Goal: Task Accomplishment & Management: Complete application form

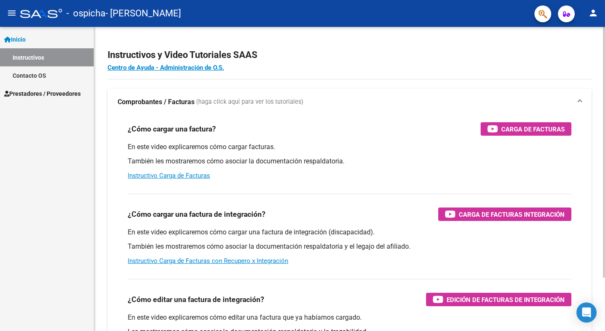
scroll to position [4, 0]
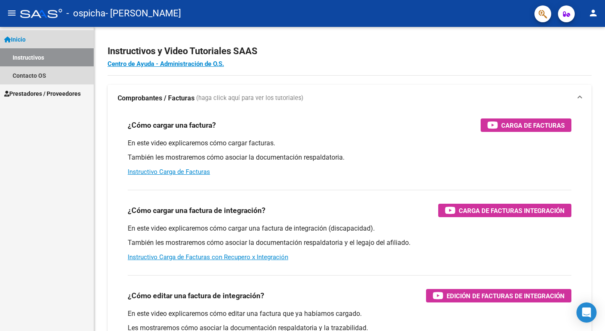
click at [41, 37] on link "Inicio" at bounding box center [47, 39] width 94 height 18
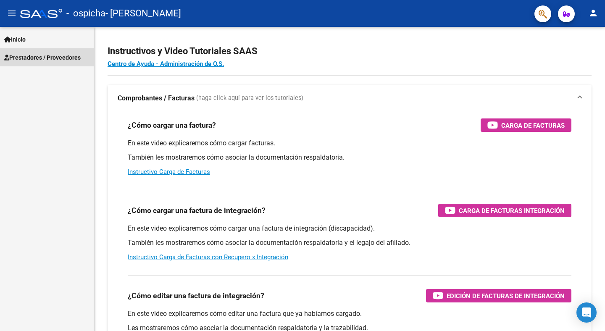
click at [65, 61] on span "Prestadores / Proveedores" at bounding box center [42, 57] width 76 height 9
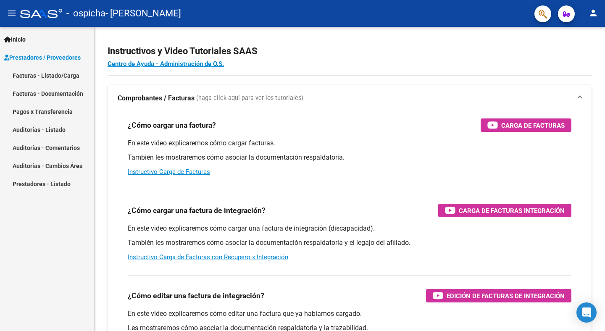
click at [71, 77] on link "Facturas - Listado/Carga" at bounding box center [47, 75] width 94 height 18
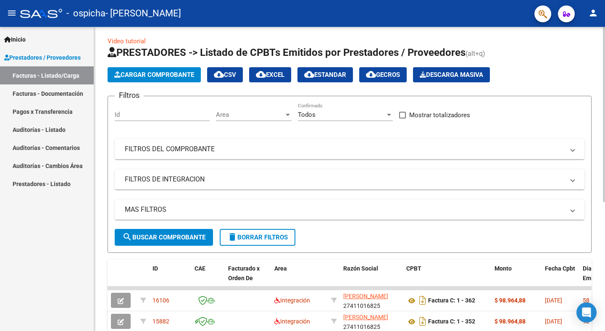
click at [169, 73] on span "Cargar Comprobante" at bounding box center [154, 75] width 80 height 8
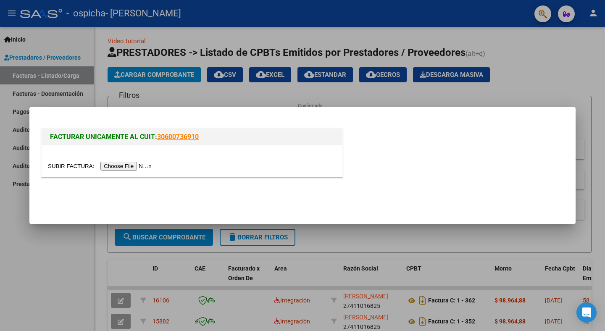
click at [151, 169] on input "file" at bounding box center [101, 166] width 106 height 9
click at [123, 164] on input "file" at bounding box center [101, 166] width 106 height 9
click at [133, 169] on input "file" at bounding box center [101, 166] width 106 height 9
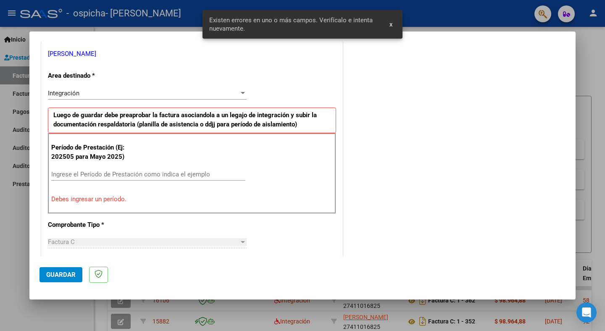
scroll to position [185, 0]
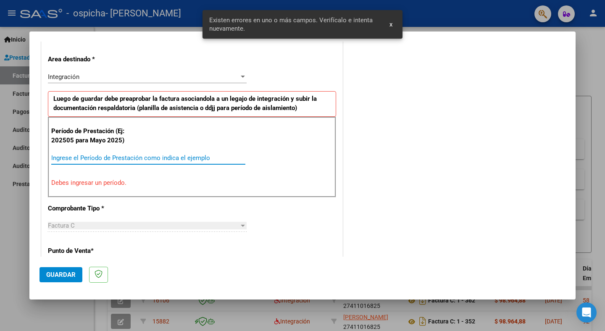
click at [170, 158] on input "Ingrese el Período de Prestación como indica el ejemplo" at bounding box center [148, 158] width 194 height 8
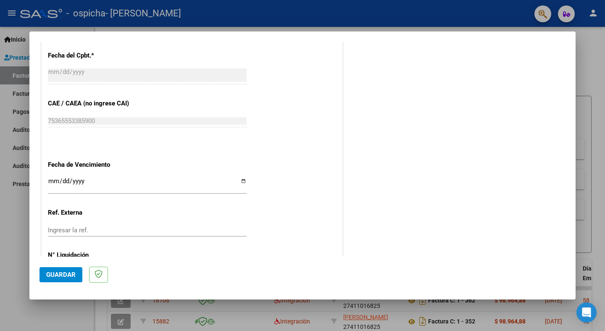
scroll to position [502, 0]
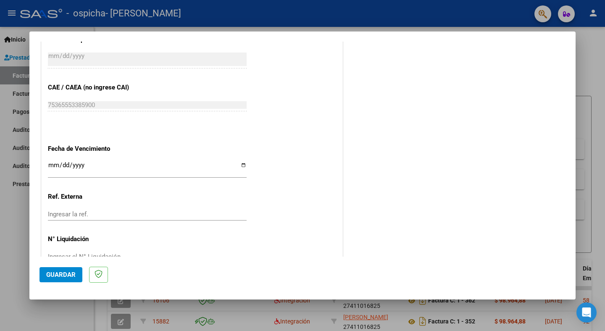
type input "202507"
click at [48, 166] on input "Ingresar la fecha" at bounding box center [147, 168] width 199 height 13
click at [60, 163] on input "Ingresar la fecha" at bounding box center [147, 168] width 199 height 13
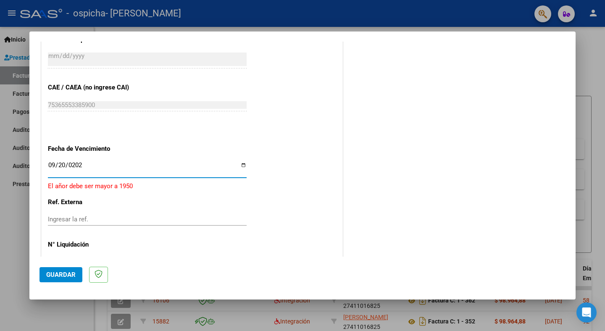
type input "[DATE]"
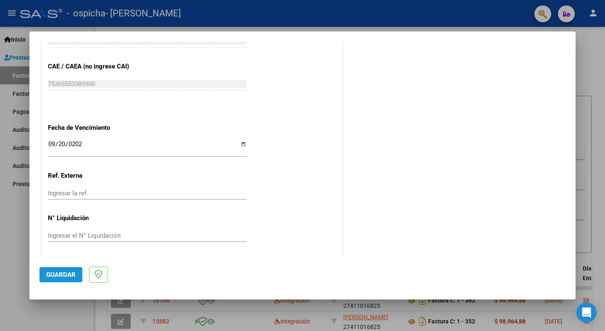
click at [63, 274] on span "Guardar" at bounding box center [60, 275] width 29 height 8
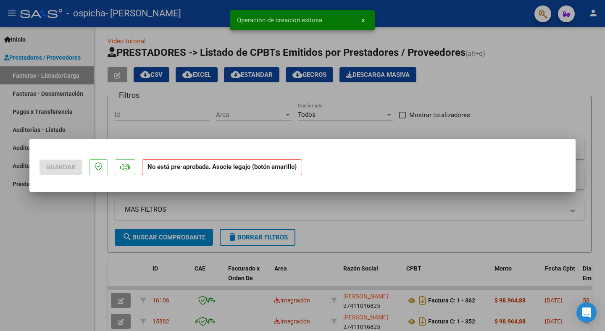
scroll to position [0, 0]
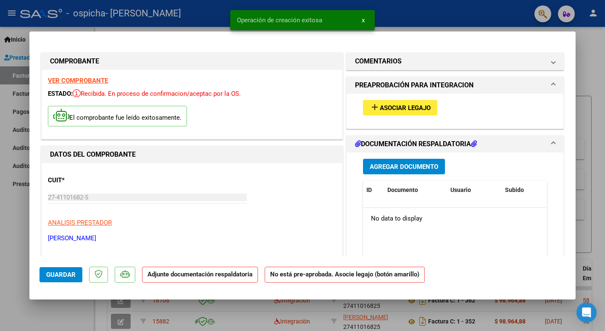
click at [391, 165] on span "Agregar Documento" at bounding box center [404, 167] width 68 height 8
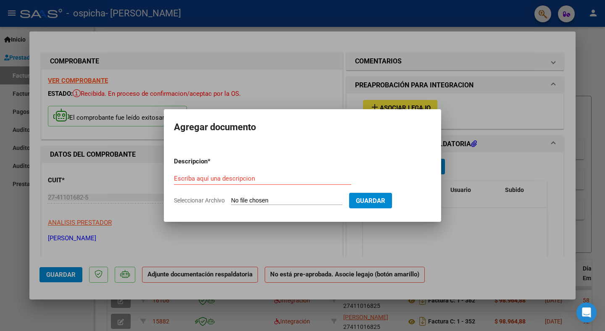
click at [277, 200] on input "Seleccionar Archivo" at bounding box center [286, 201] width 111 height 8
type input "C:\fakepath\[DATE] [PERSON_NAME].pdf"
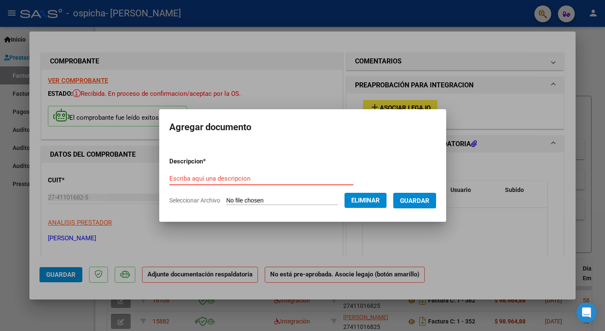
click at [236, 178] on input "Escriba aquí una descripcion" at bounding box center [261, 179] width 184 height 8
type input "PLANILLA DE ASISTENCIA"
click at [425, 201] on span "Guardar" at bounding box center [414, 201] width 29 height 8
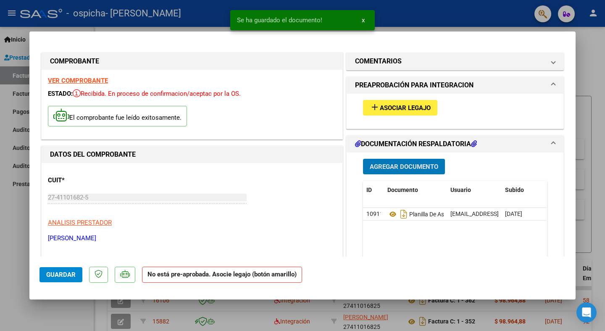
click at [418, 111] on span "Asociar Legajo" at bounding box center [405, 108] width 51 height 8
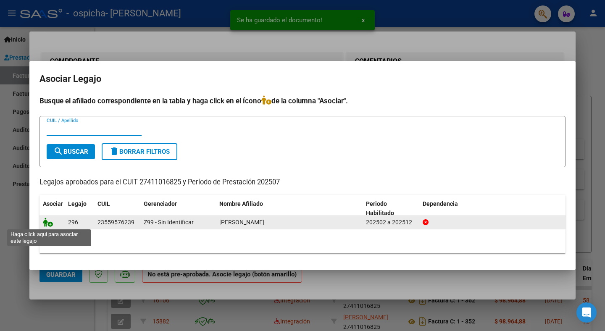
click at [46, 223] on icon at bounding box center [48, 222] width 10 height 9
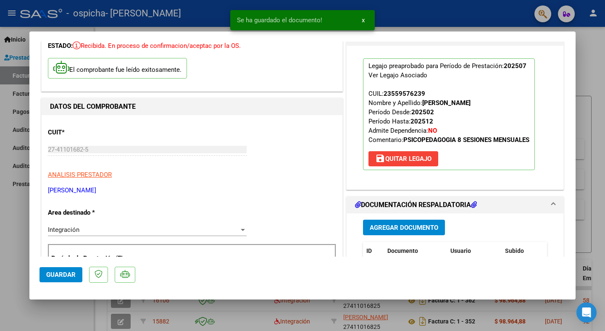
scroll to position [171, 0]
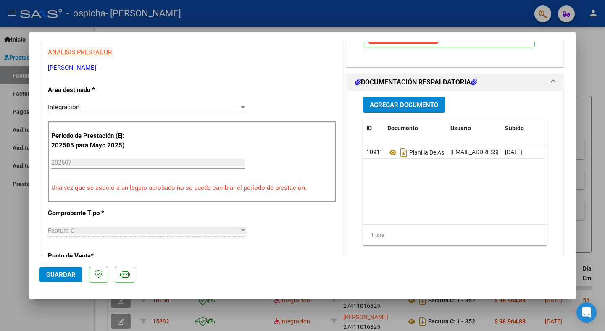
click at [53, 278] on span "Guardar" at bounding box center [60, 275] width 29 height 8
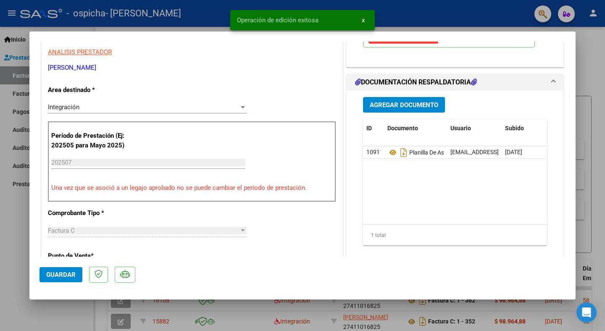
click at [22, 274] on div at bounding box center [302, 165] width 605 height 331
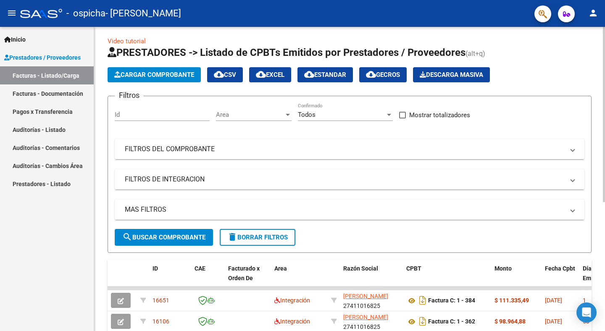
scroll to position [0, 0]
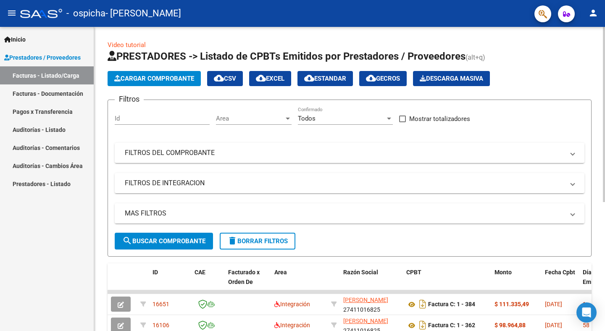
click at [171, 75] on span "Cargar Comprobante" at bounding box center [154, 79] width 80 height 8
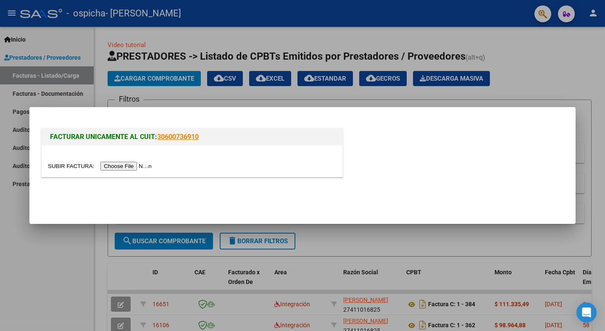
click at [136, 163] on input "file" at bounding box center [101, 166] width 106 height 9
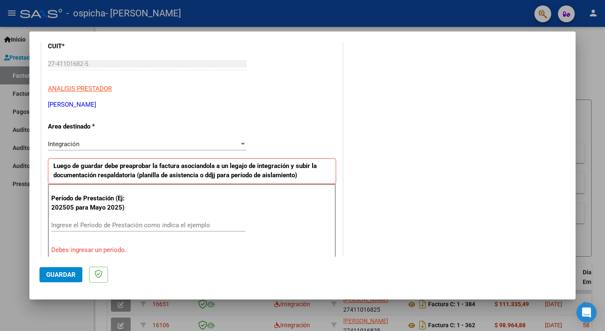
scroll to position [173, 0]
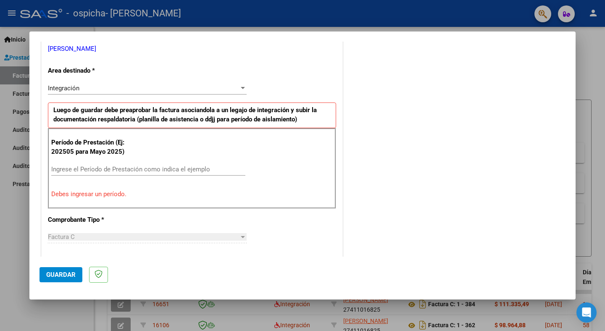
click at [114, 170] on input "Ingrese el Período de Prestación como indica el ejemplo" at bounding box center [148, 169] width 194 height 8
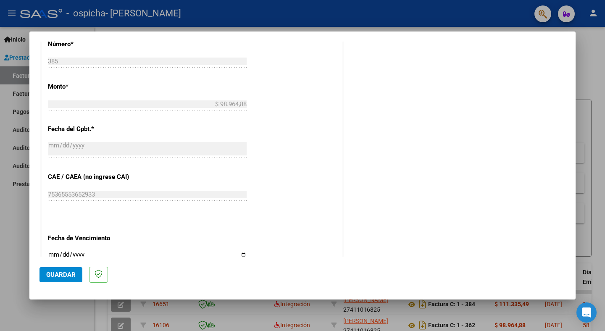
scroll to position [523, 0]
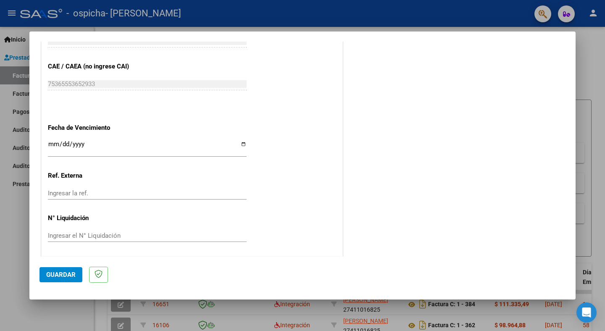
type input "202508"
click at [83, 190] on input "Ingresar la ref." at bounding box center [147, 193] width 199 height 8
click at [52, 141] on input "Ingresar la fecha" at bounding box center [147, 147] width 199 height 13
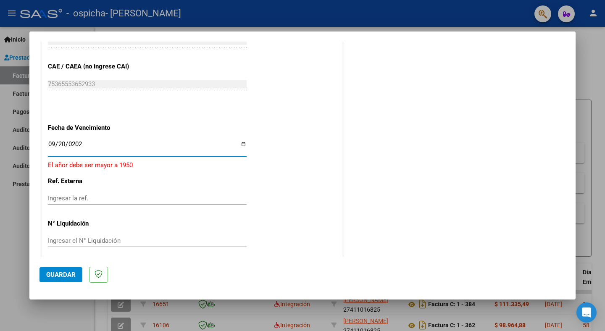
type input "[DATE]"
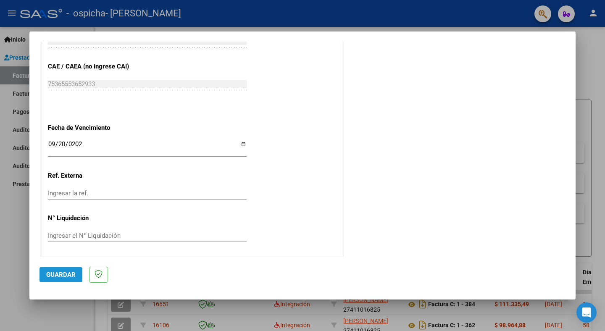
click at [64, 270] on button "Guardar" at bounding box center [60, 274] width 43 height 15
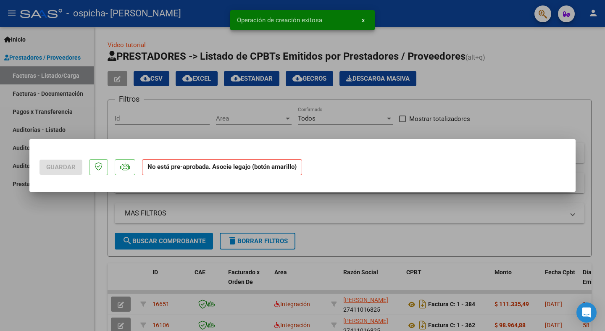
scroll to position [0, 0]
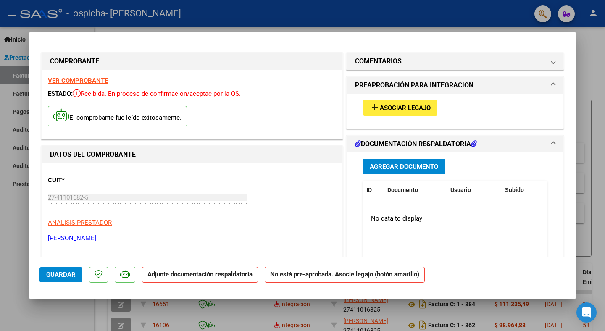
click at [399, 168] on span "Agregar Documento" at bounding box center [404, 167] width 68 height 8
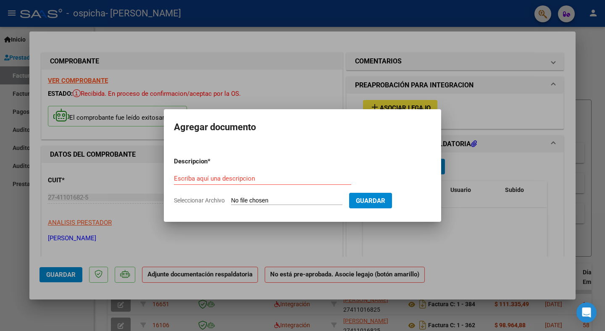
click at [257, 182] on div "Escriba aquí una descripcion" at bounding box center [262, 178] width 177 height 13
click at [246, 178] on input "Escriba aquí una descripcion" at bounding box center [262, 179] width 177 height 8
click at [251, 202] on input "Seleccionar Archivo" at bounding box center [286, 201] width 111 height 8
type input "C:\fakepath\[PERSON_NAME].pdf"
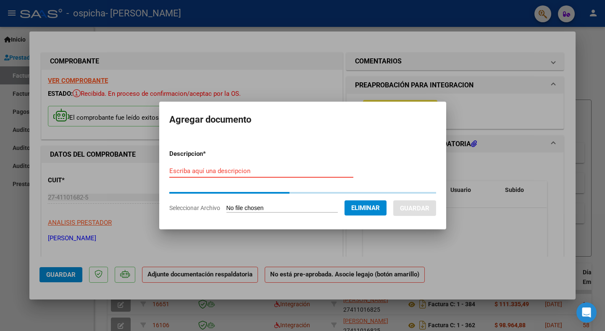
click at [246, 171] on input "Escriba aquí una descripcion" at bounding box center [261, 171] width 184 height 8
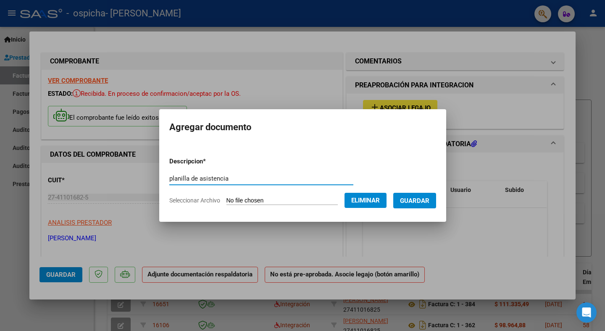
type input "planilla de asistencia"
click at [429, 204] on span "Guardar" at bounding box center [414, 201] width 29 height 8
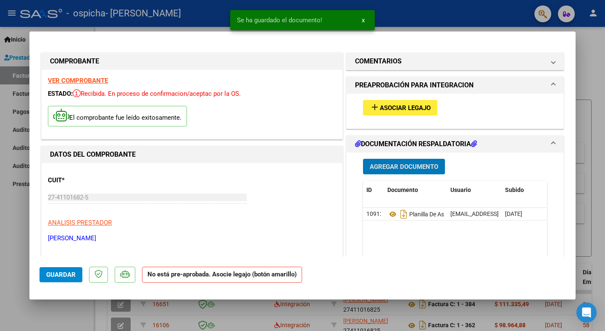
click at [412, 106] on span "Asociar Legajo" at bounding box center [405, 108] width 51 height 8
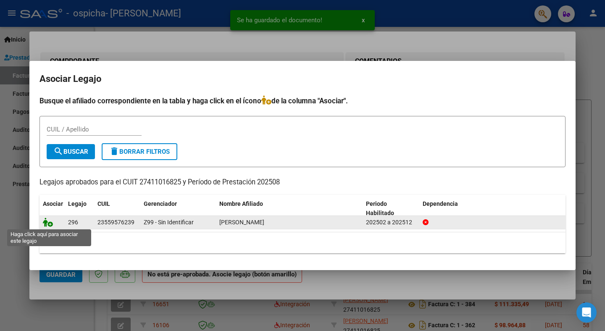
click at [50, 223] on icon at bounding box center [48, 222] width 10 height 9
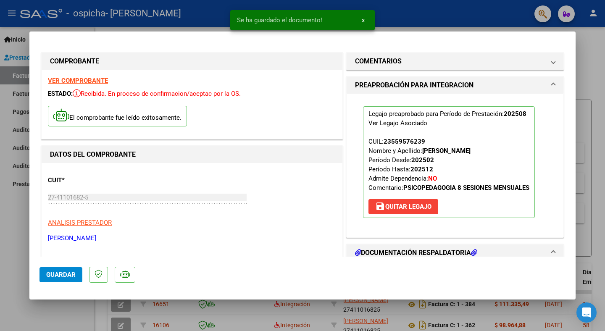
click at [71, 273] on span "Guardar" at bounding box center [60, 275] width 29 height 8
click at [35, 264] on mat-dialog-container "COMPROBANTE VER COMPROBANTE ESTADO: Recibida. En proceso de confirmacion/acepta…" at bounding box center [302, 166] width 546 height 268
click at [18, 264] on div at bounding box center [302, 165] width 605 height 331
type input "$ 0,00"
